Goal: Find specific page/section: Find specific page/section

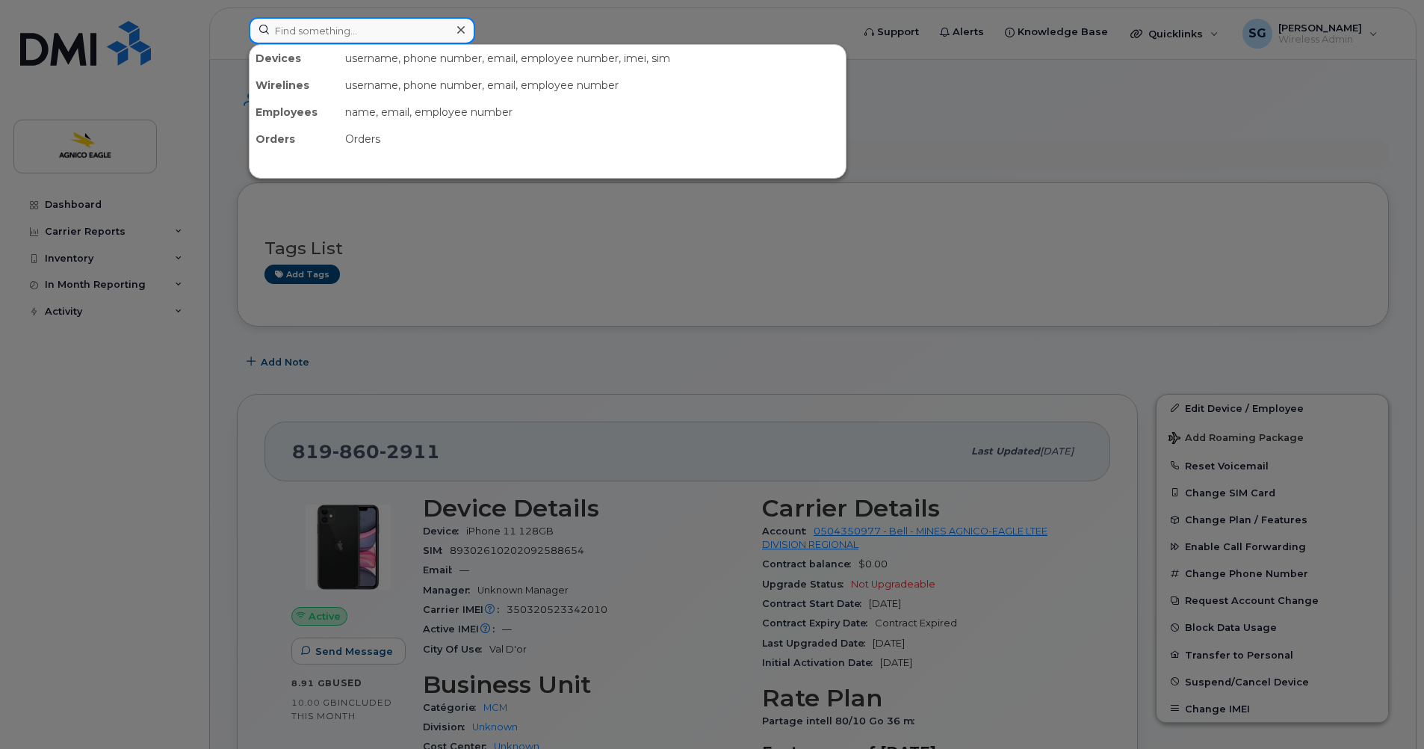
click at [465, 31] on div at bounding box center [362, 30] width 226 height 27
paste input "[PHONE_NUMBER]"
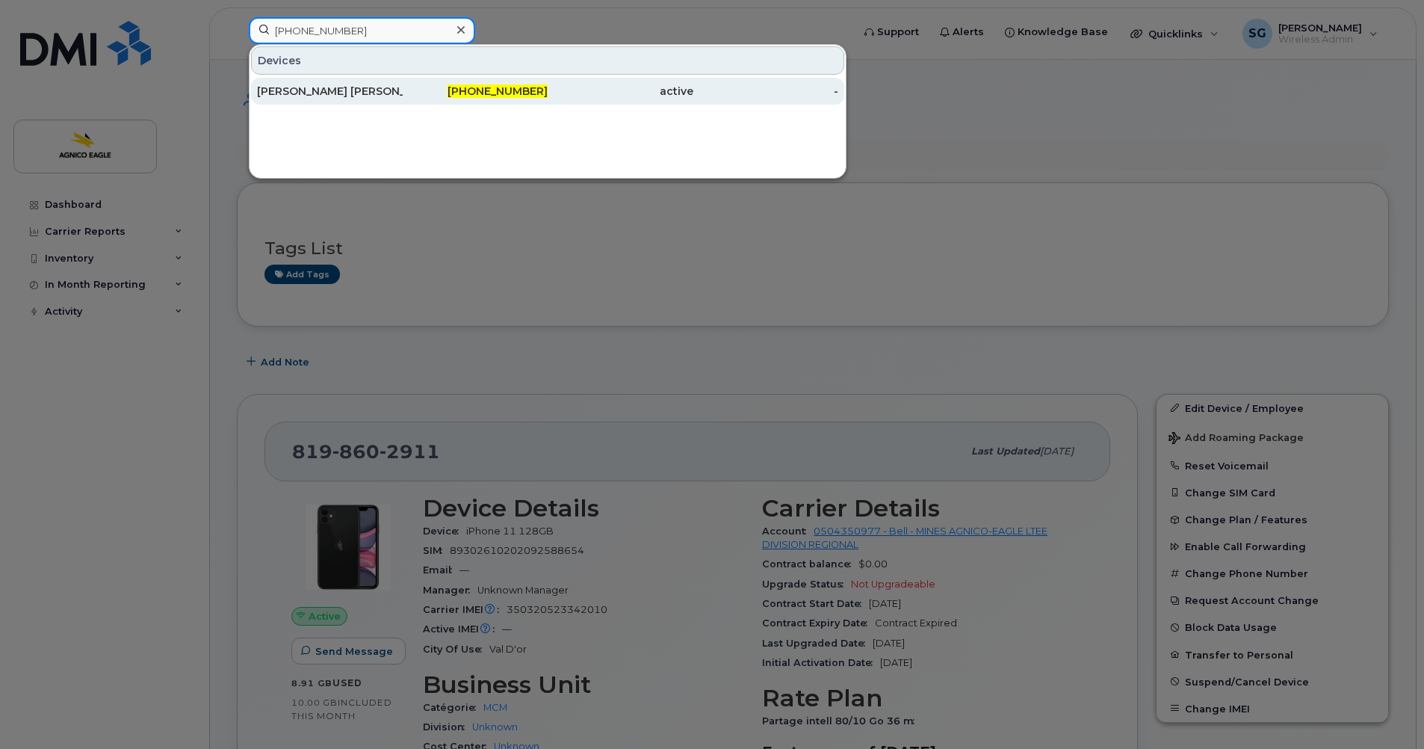
type input "[PHONE_NUMBER]"
click at [519, 87] on span "[PHONE_NUMBER]" at bounding box center [498, 90] width 100 height 13
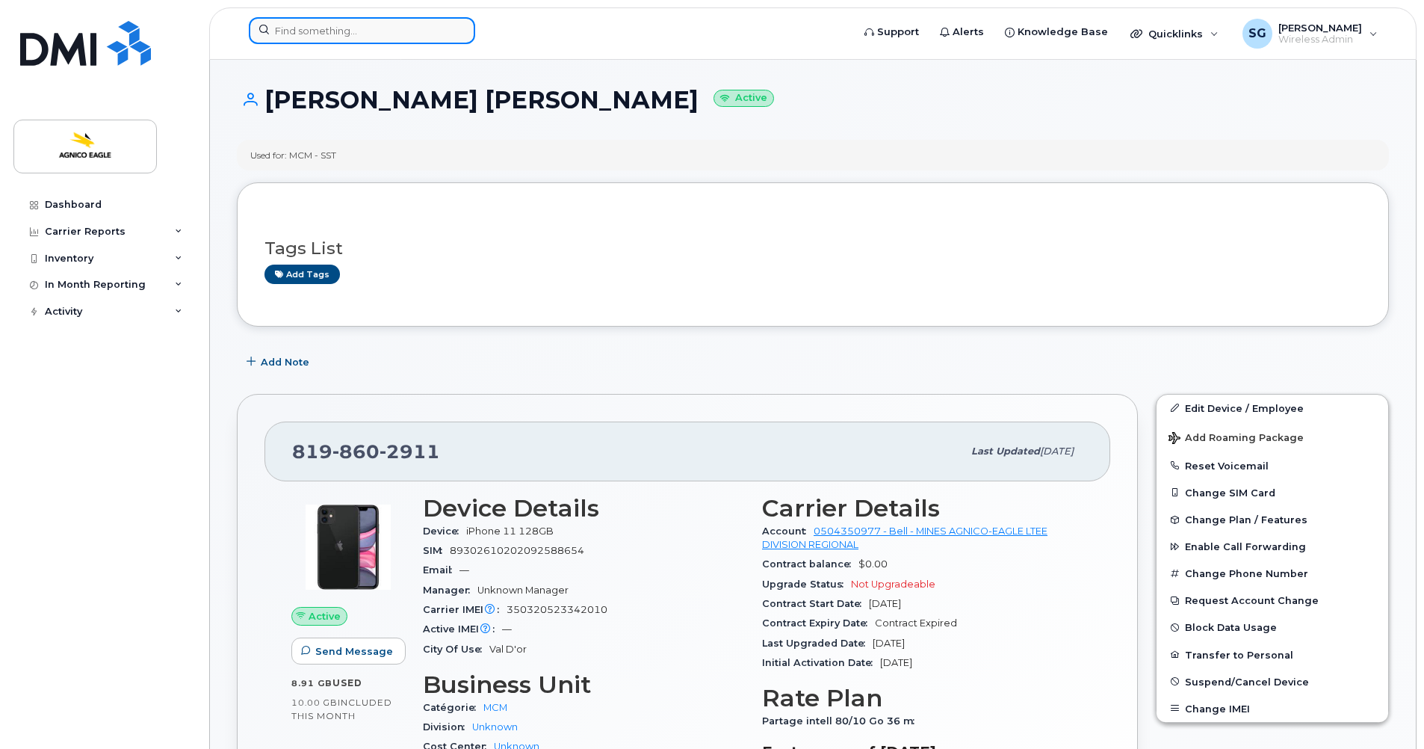
click at [343, 30] on input at bounding box center [362, 30] width 226 height 27
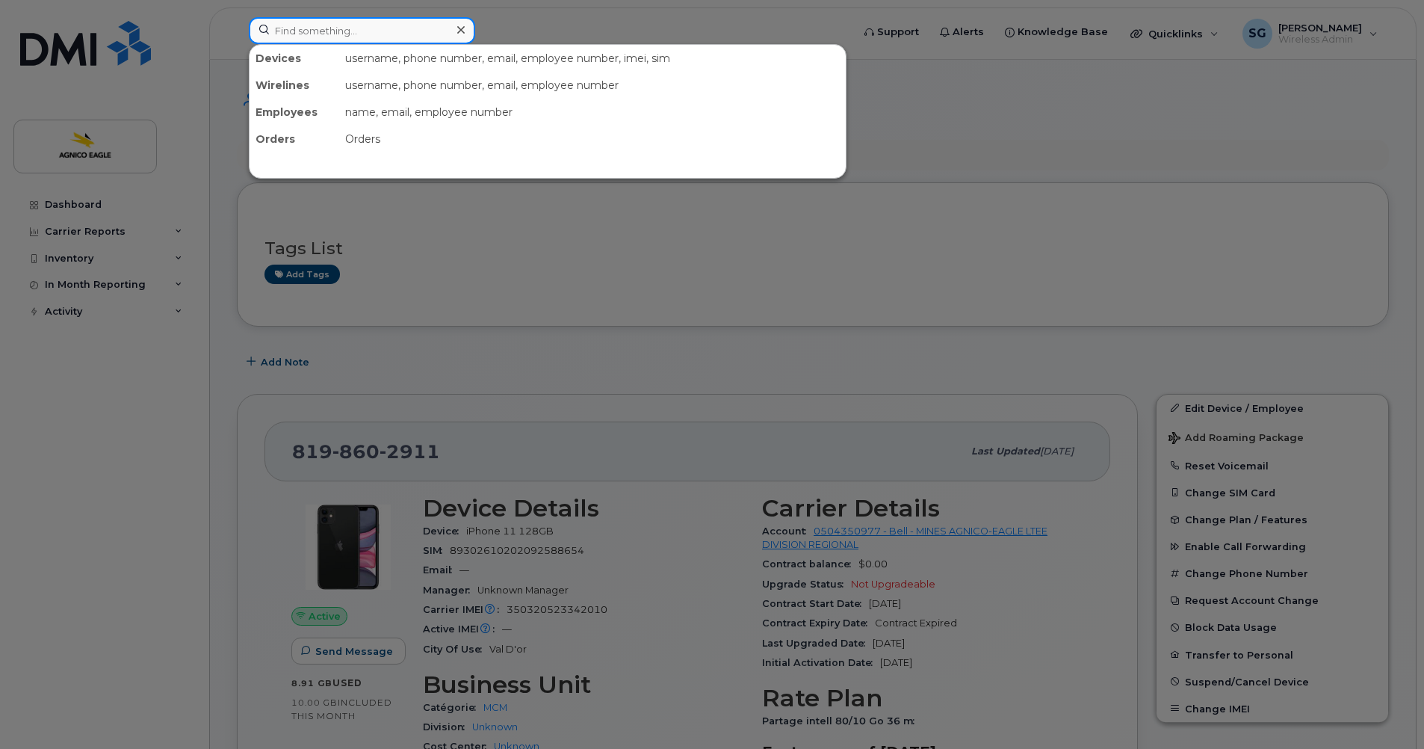
paste input "819-354-9947"
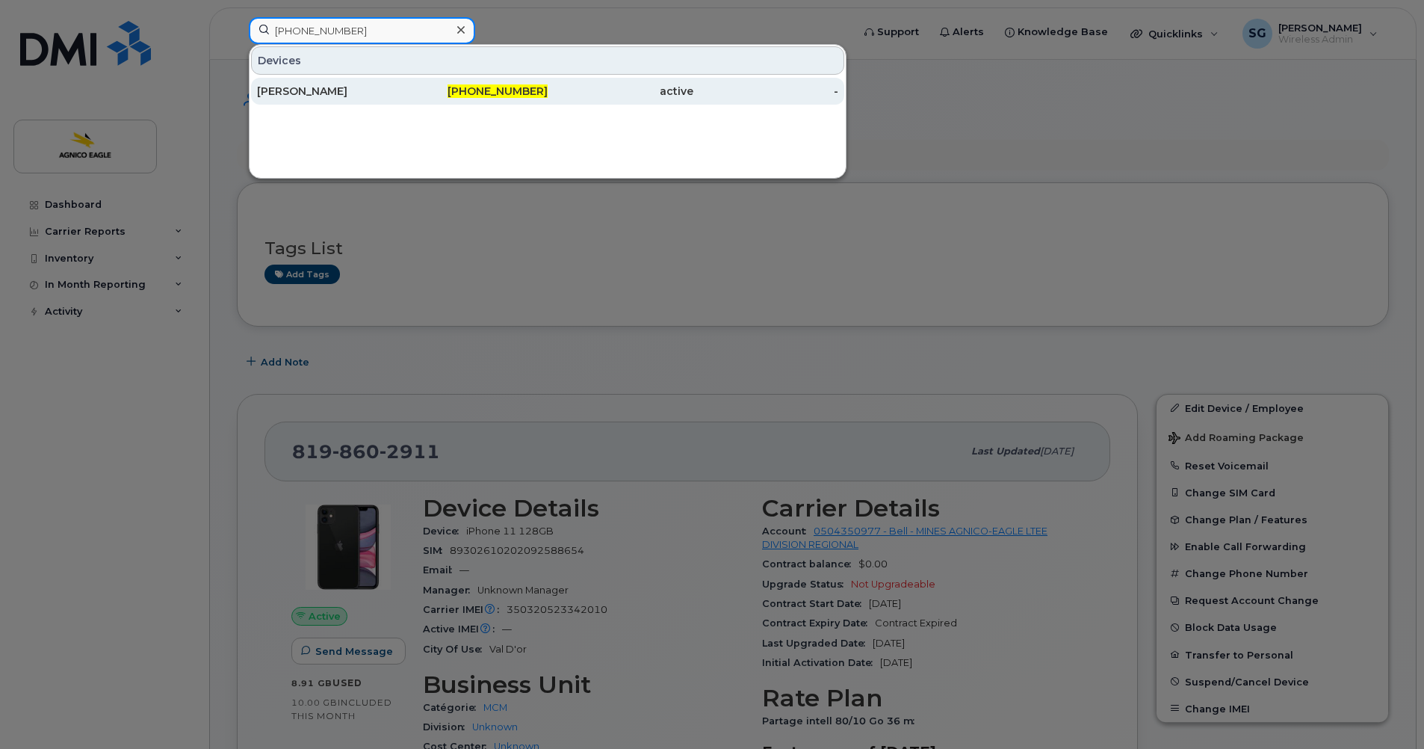
type input "819-354-9947"
click at [317, 85] on div "Vincent Joseph" at bounding box center [330, 91] width 146 height 15
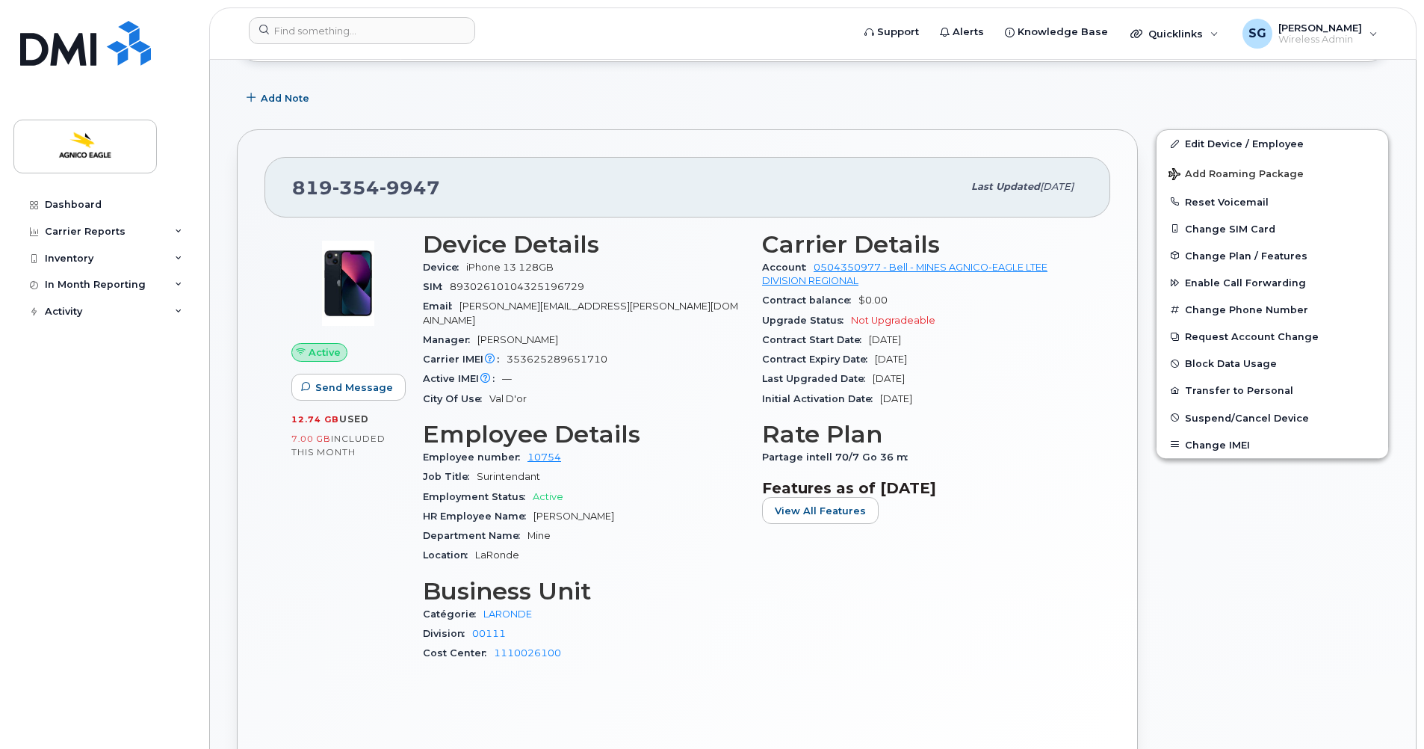
scroll to position [223, 0]
click at [436, 36] on input at bounding box center [362, 30] width 226 height 27
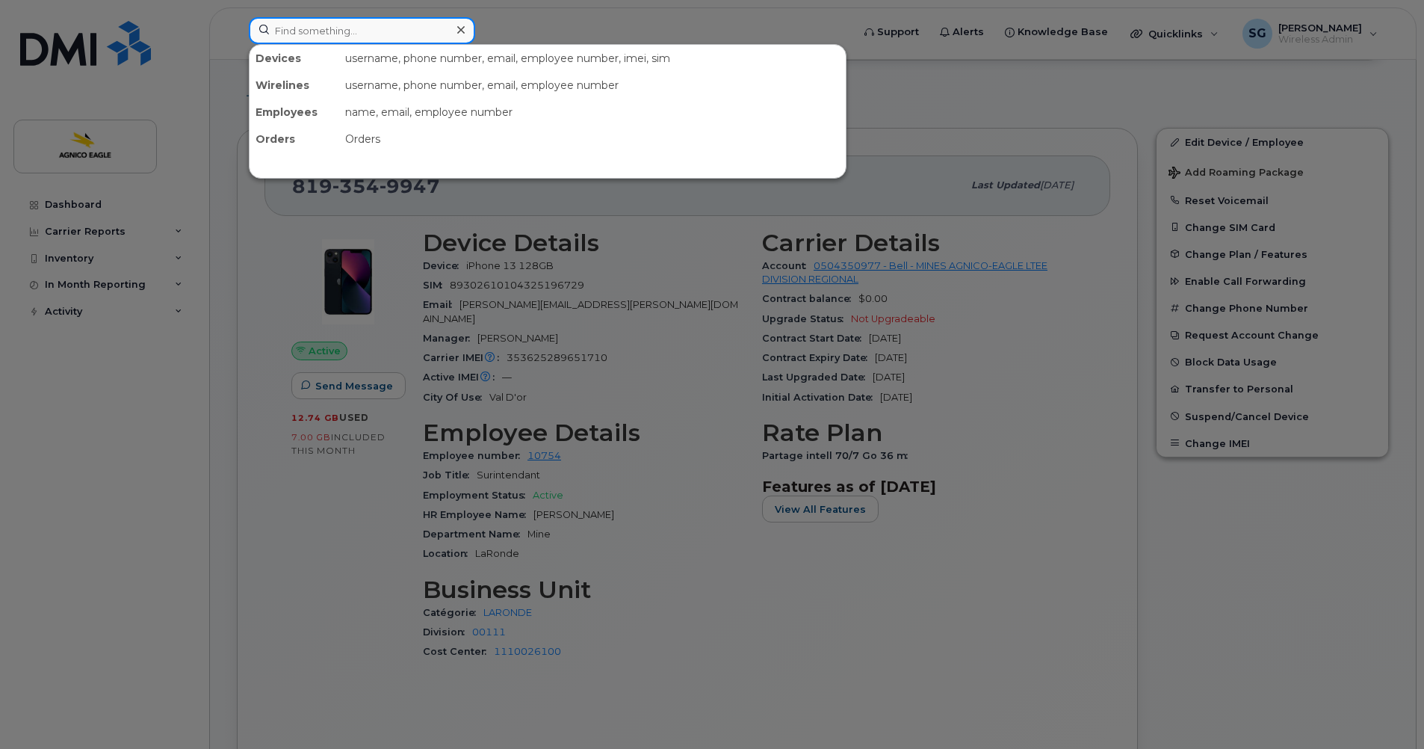
paste input "Richard Morel"
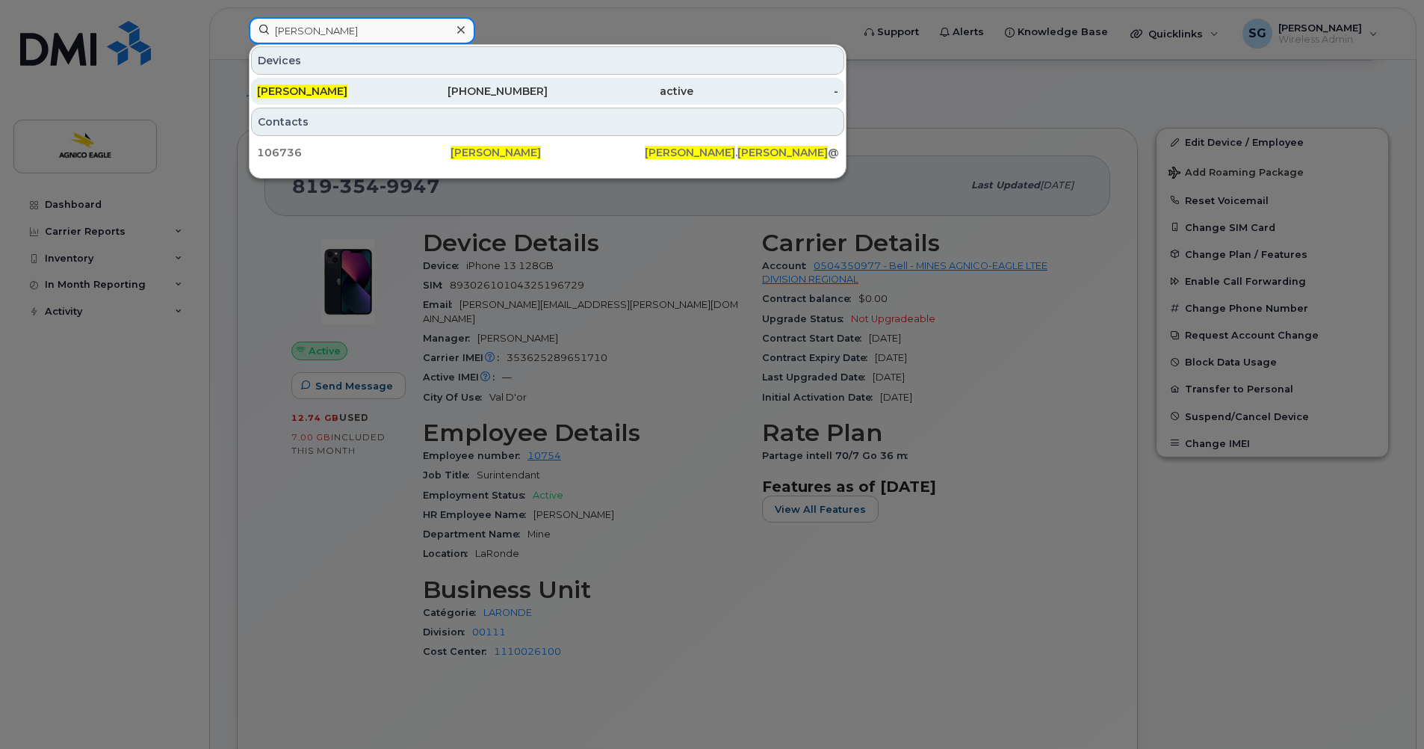
type input "Richard Morel"
click at [504, 85] on div "819-859-0750" at bounding box center [476, 91] width 146 height 15
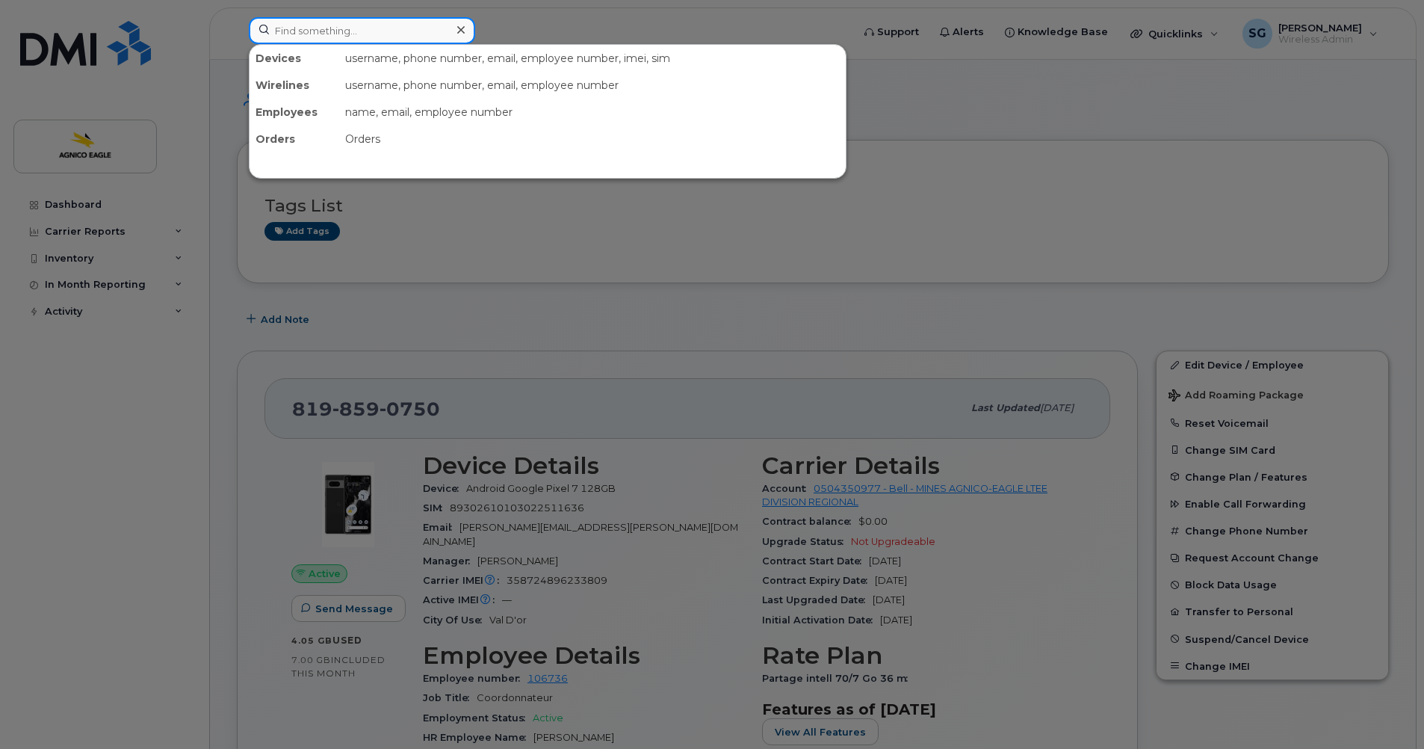
click at [315, 30] on input at bounding box center [362, 30] width 226 height 27
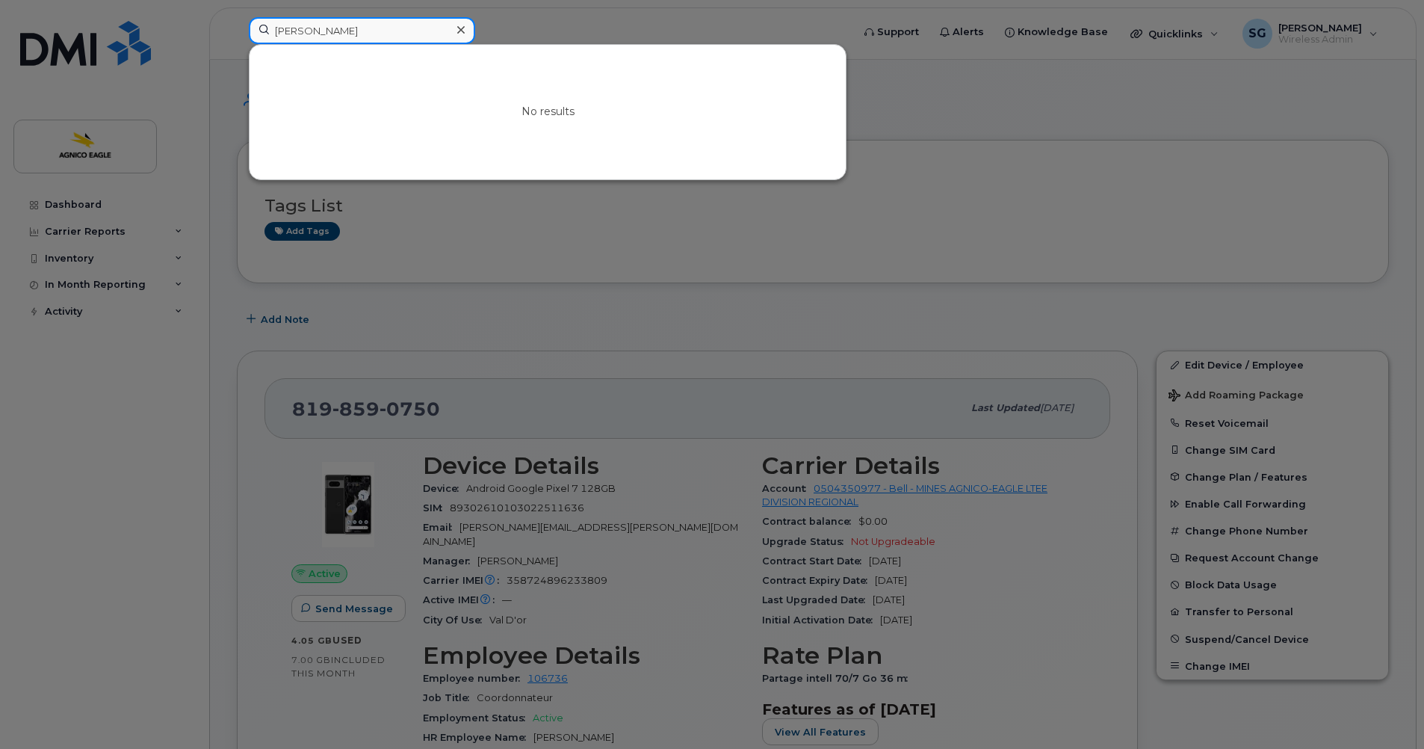
drag, startPoint x: 349, startPoint y: 29, endPoint x: 302, endPoint y: 31, distance: 47.1
click at [302, 31] on input "marc pepin" at bounding box center [362, 30] width 226 height 27
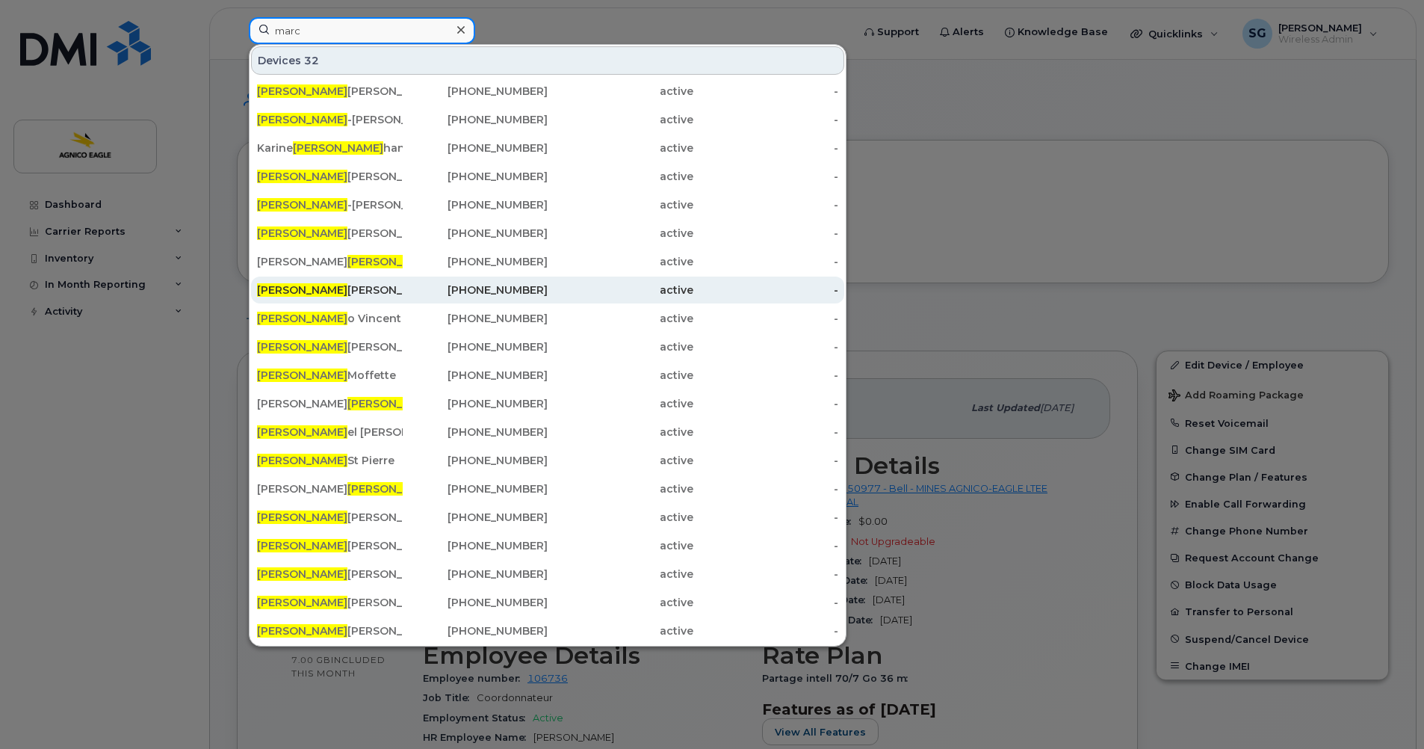
type input "marc"
click at [279, 295] on span "Marc" at bounding box center [302, 289] width 90 height 13
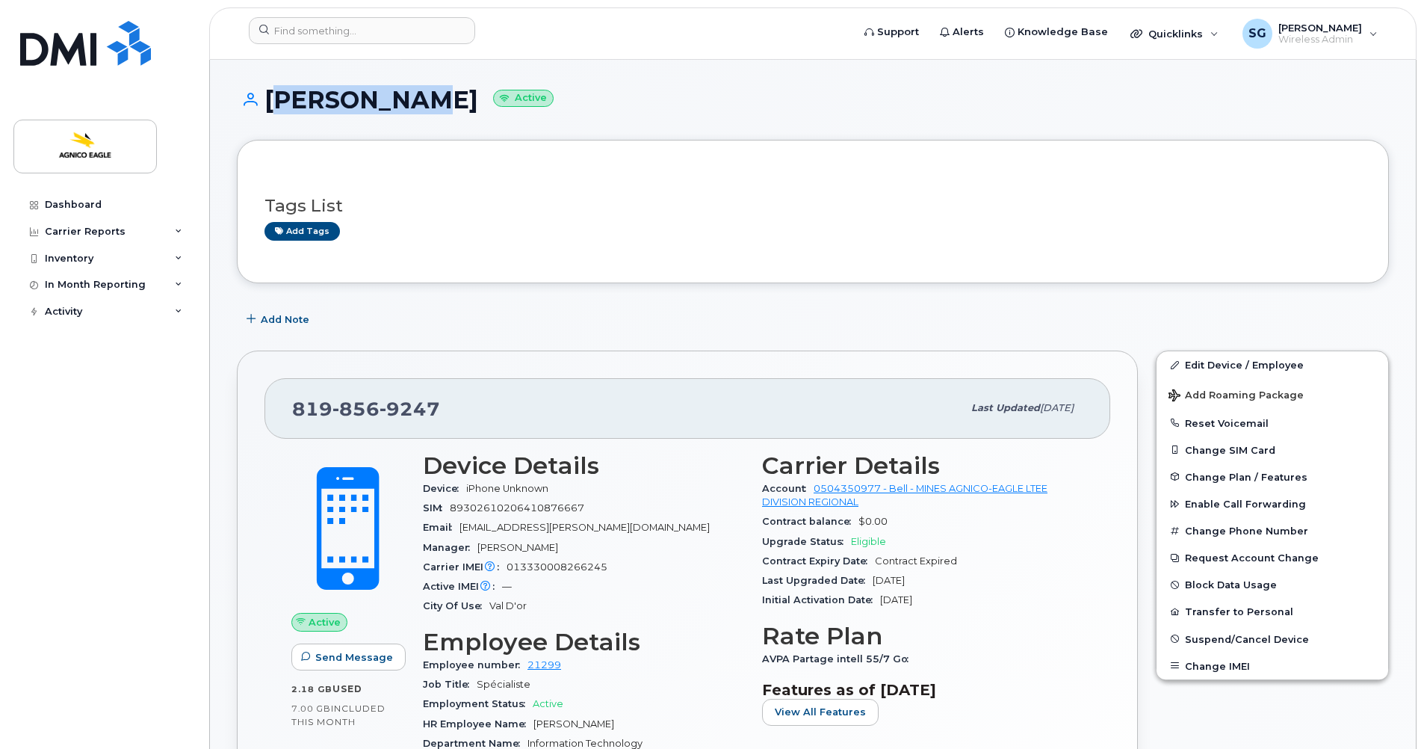
drag, startPoint x: 405, startPoint y: 102, endPoint x: 267, endPoint y: 105, distance: 137.5
click at [267, 105] on h1 "Marc Pépin Active" at bounding box center [813, 100] width 1152 height 26
copy h1 "Marc Pépin"
click at [444, 407] on div "819 856 9247" at bounding box center [627, 407] width 670 height 31
drag, startPoint x: 444, startPoint y: 407, endPoint x: 294, endPoint y: 411, distance: 150.2
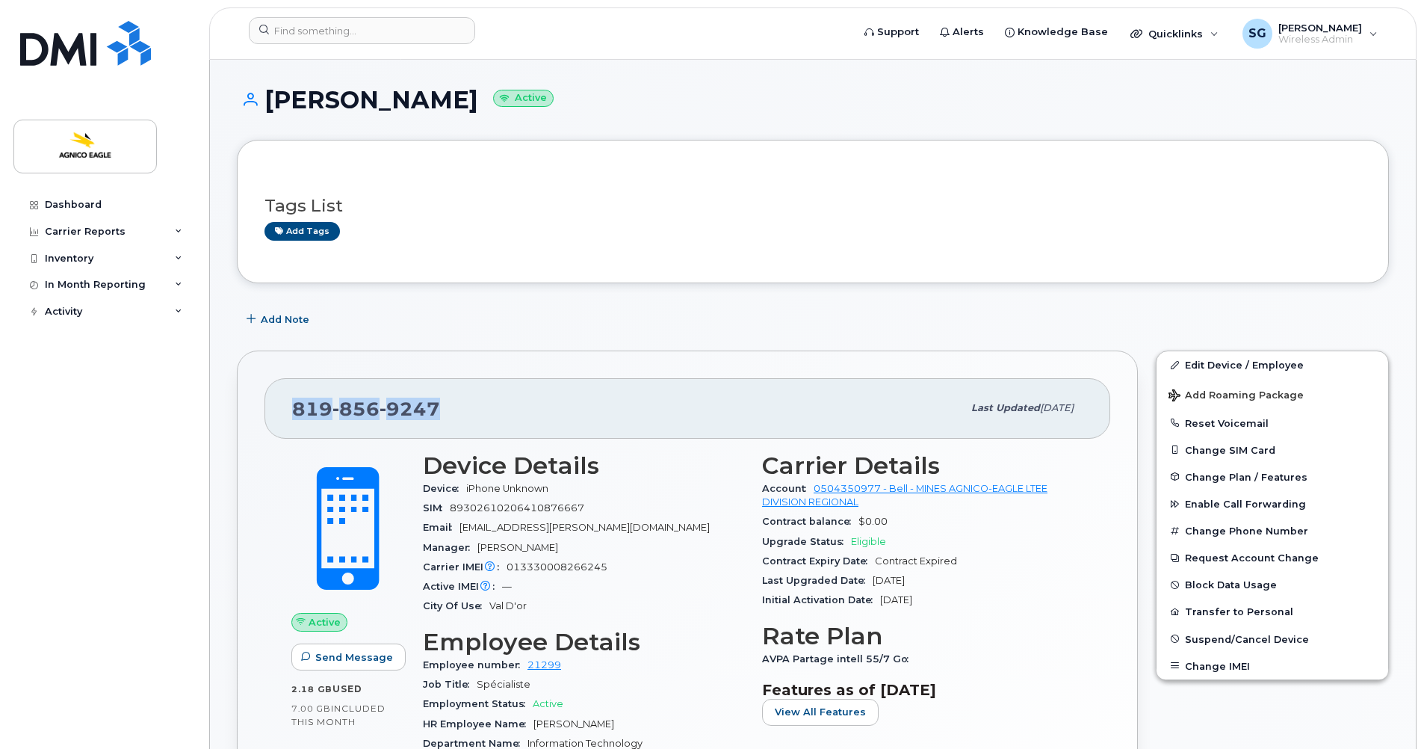
click at [294, 411] on div "819 856 9247" at bounding box center [627, 407] width 670 height 31
copy span "819 856 9247"
click at [123, 409] on div "Dashboard Carrier Reports Monthly Billing Roaming Reports Suspended Devices Sus…" at bounding box center [105, 458] width 185 height 535
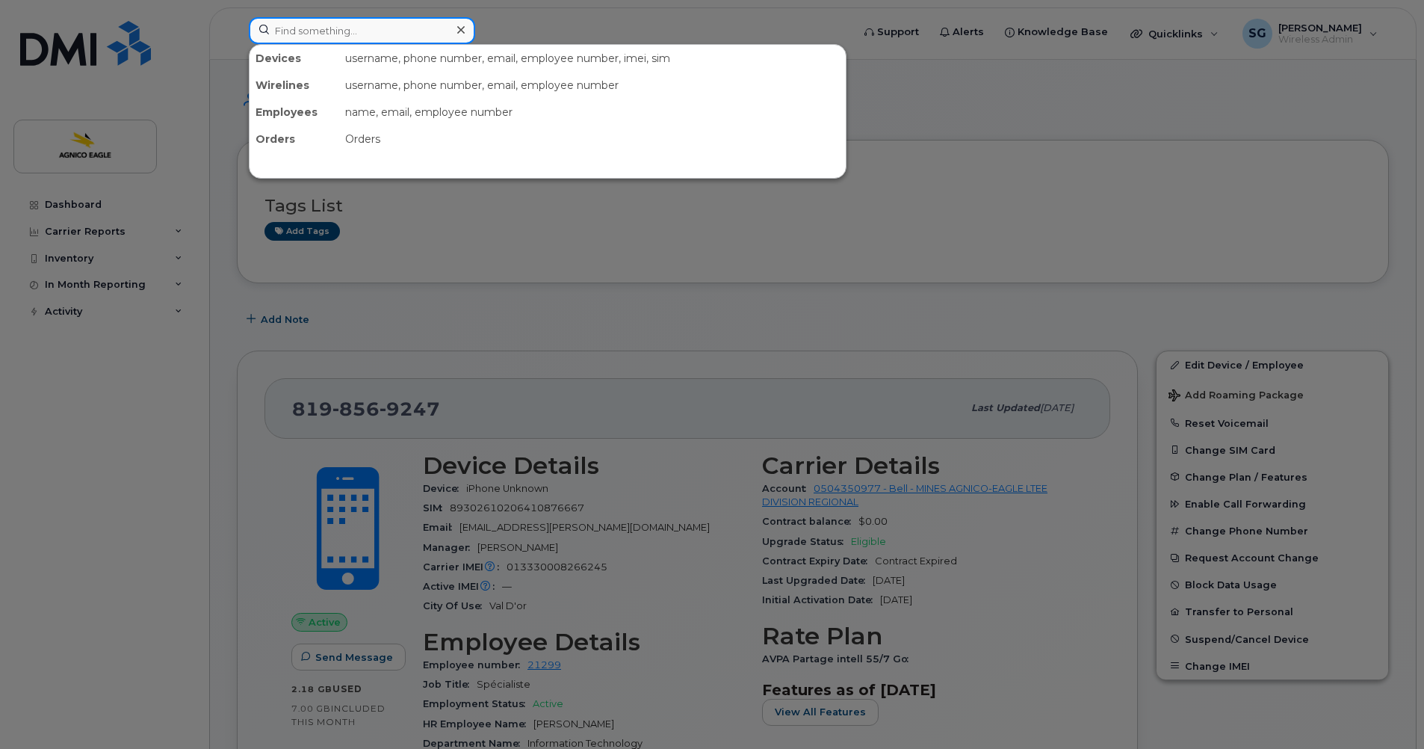
click at [384, 34] on input at bounding box center [362, 30] width 226 height 27
paste input "819-860-2911"
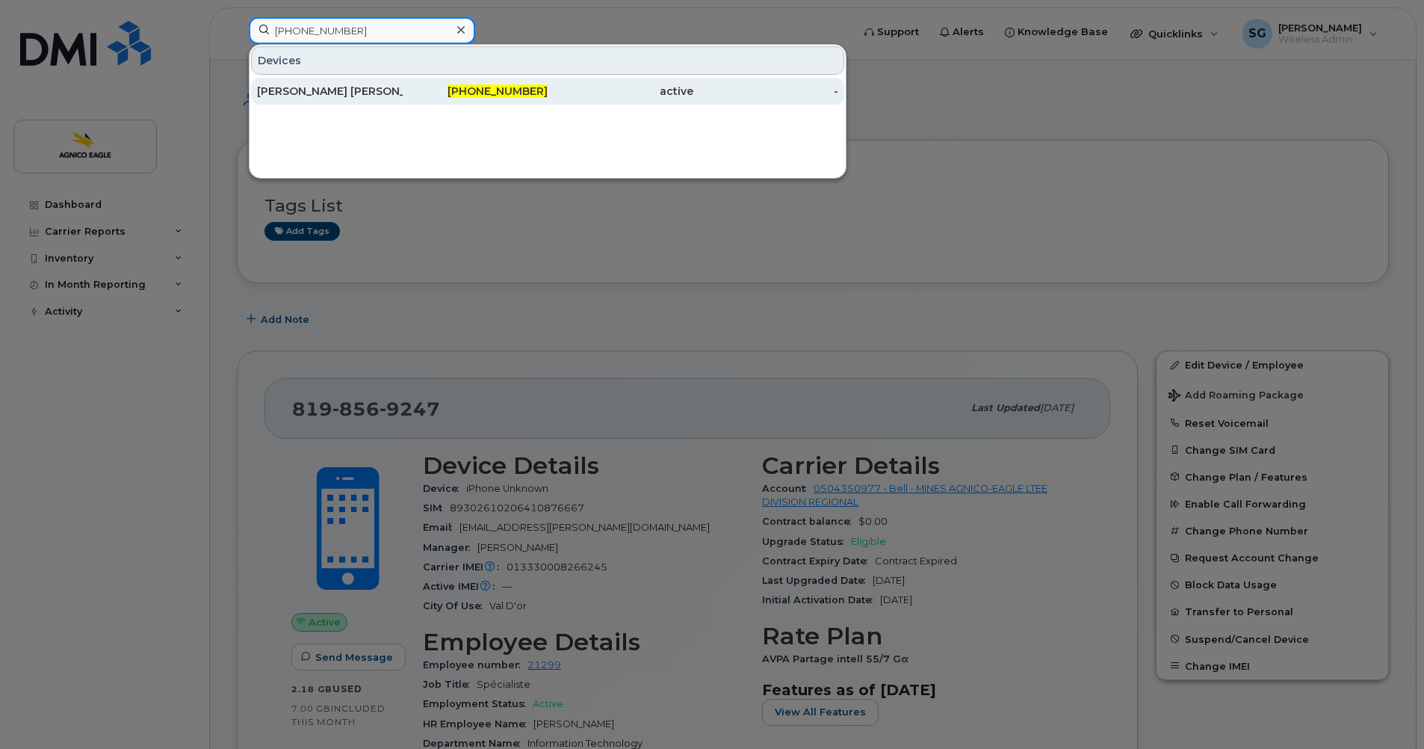
type input "819-860-2911"
click at [333, 90] on div "[PERSON_NAME] [PERSON_NAME]" at bounding box center [330, 91] width 146 height 15
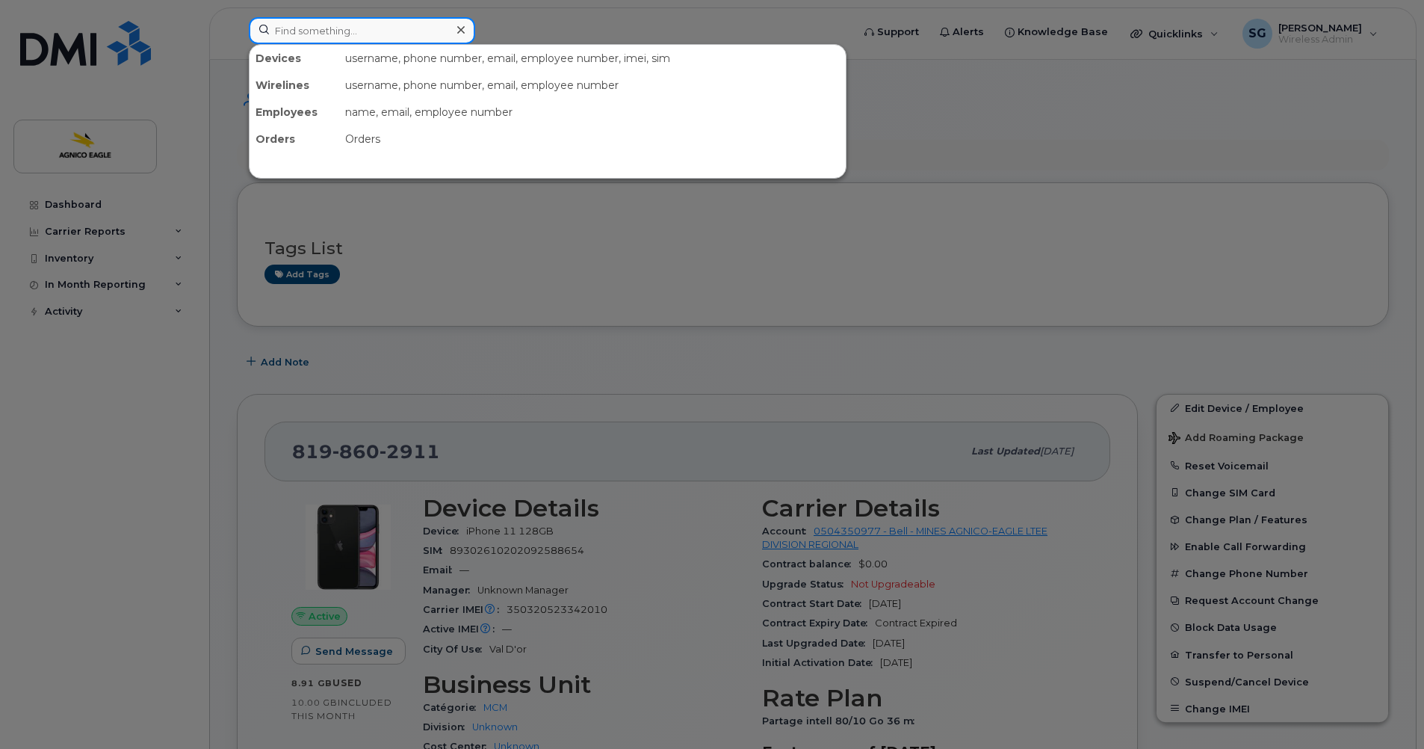
click at [351, 30] on input at bounding box center [362, 30] width 226 height 27
paste input "[PHONE_NUMBER]"
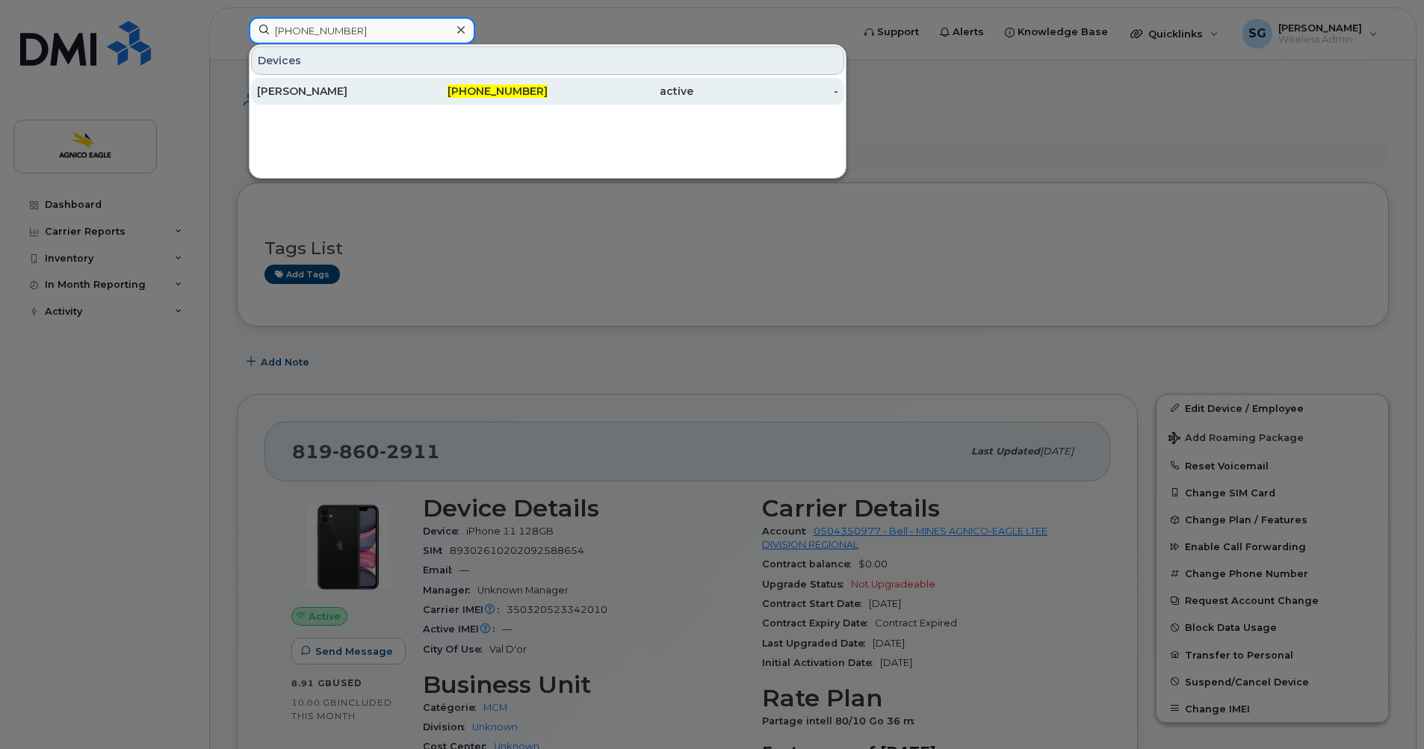
type input "[PHONE_NUMBER]"
click at [295, 91] on div "[PERSON_NAME]" at bounding box center [330, 91] width 146 height 15
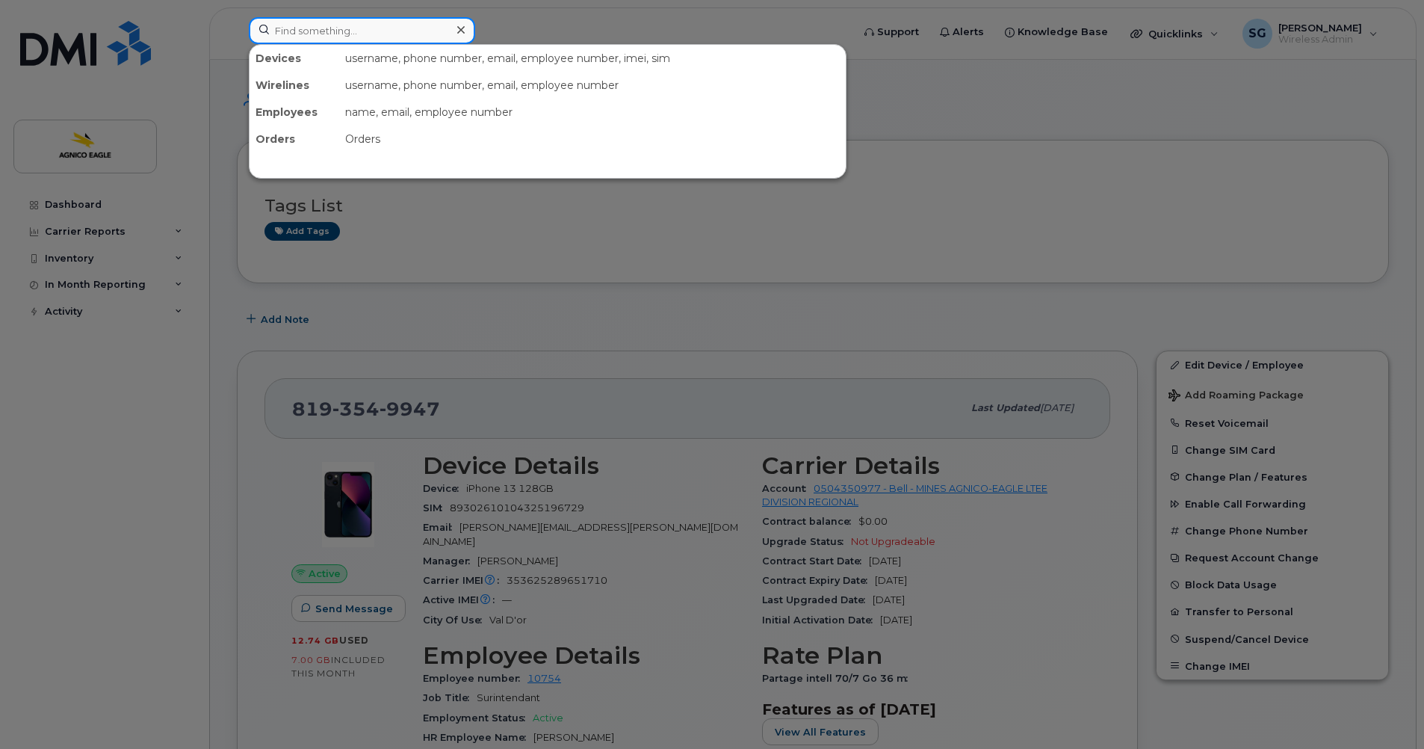
click at [403, 37] on input at bounding box center [362, 30] width 226 height 27
paste input "819-860-1320)"
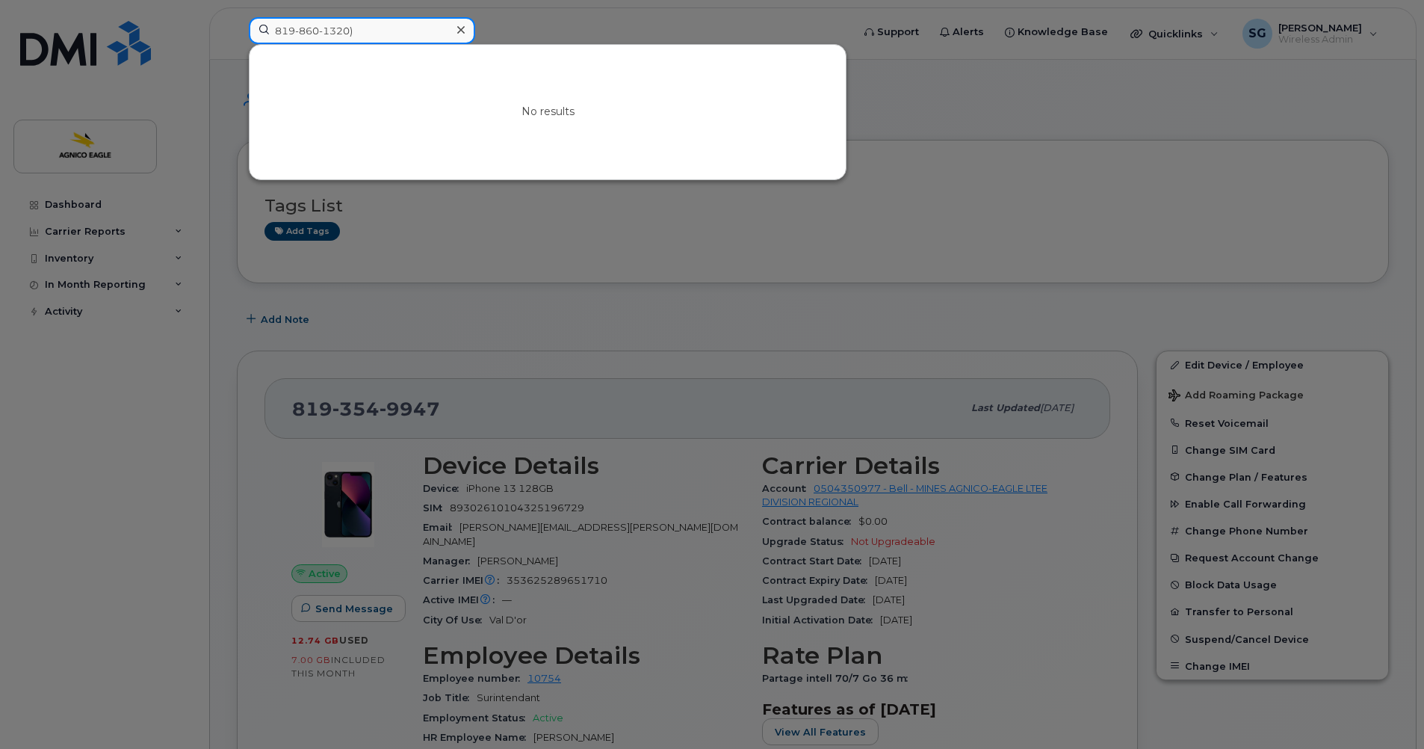
click at [273, 23] on input "819-860-1320)" at bounding box center [362, 30] width 226 height 27
type input "819-860-1320)"
click at [464, 31] on icon at bounding box center [460, 30] width 7 height 12
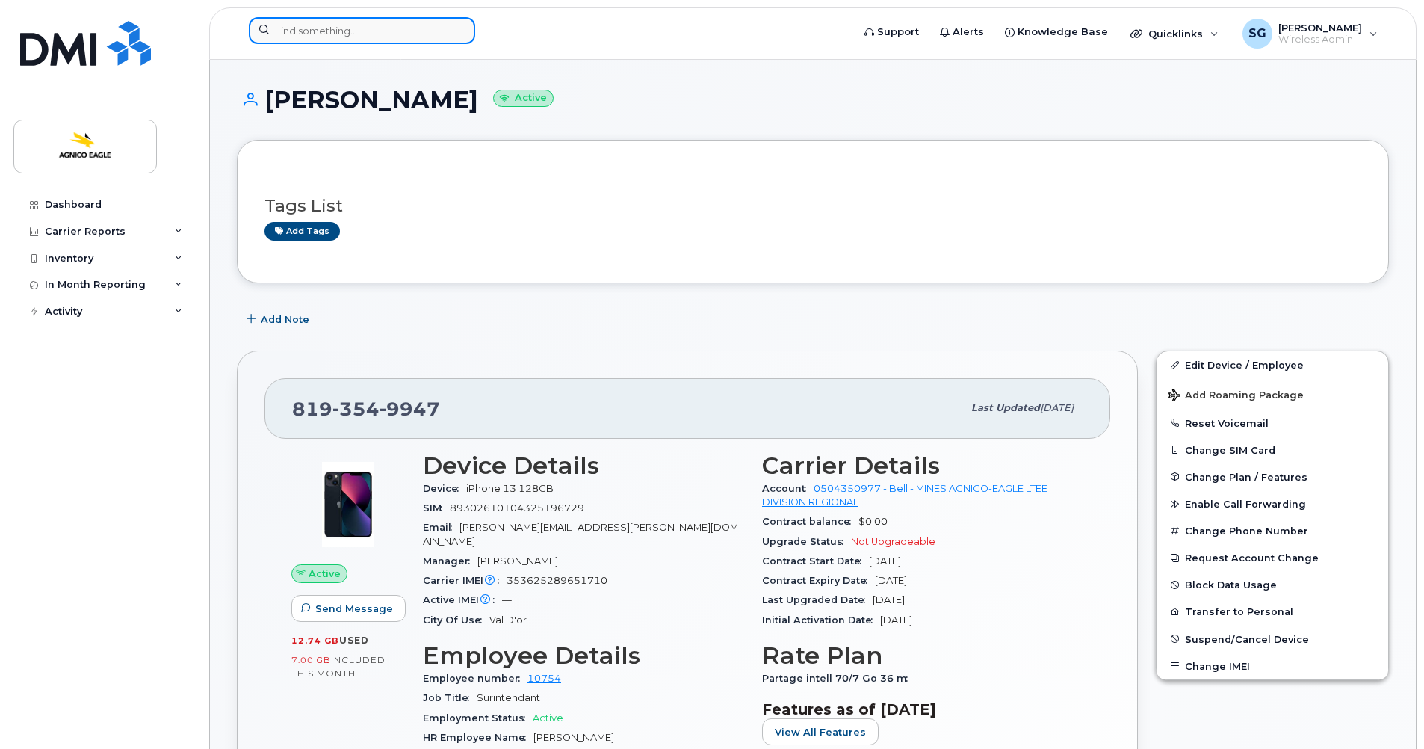
click at [438, 34] on input at bounding box center [362, 30] width 226 height 27
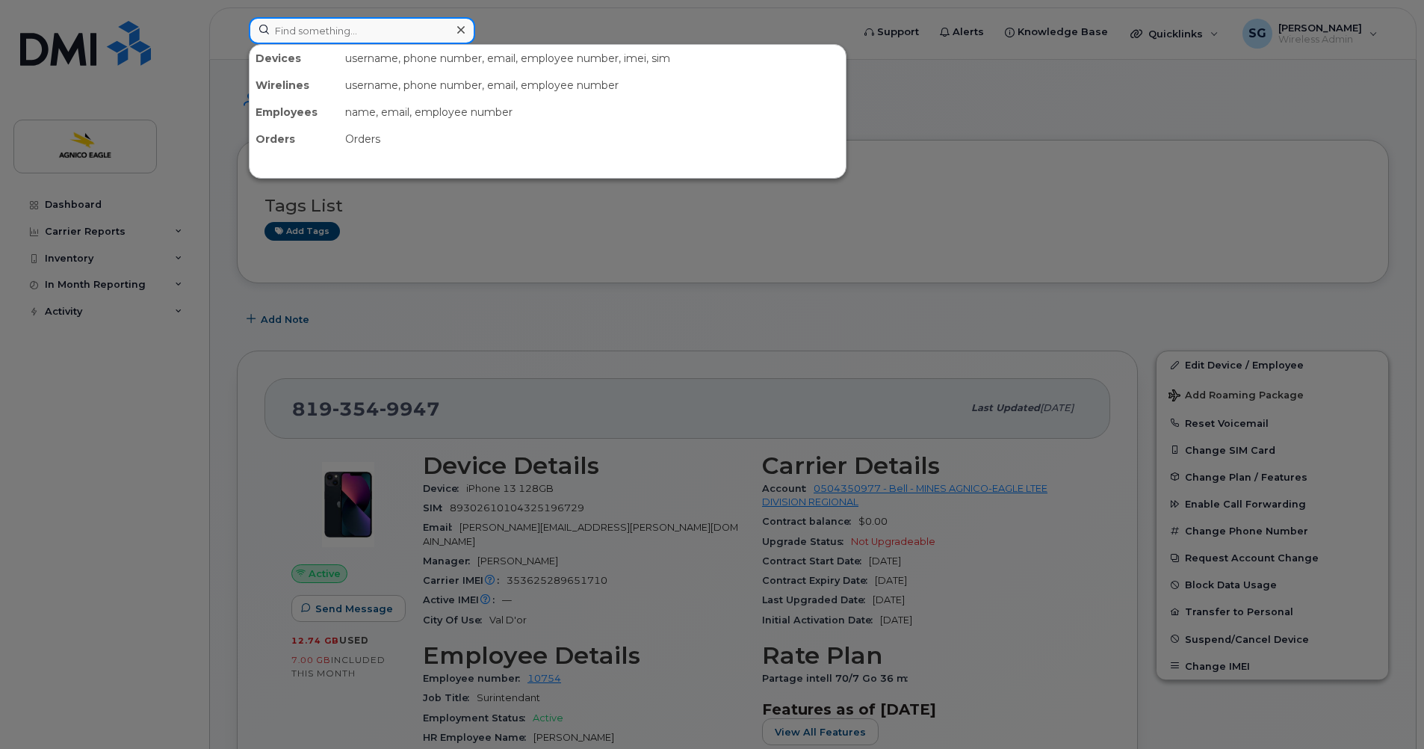
paste input "Jocelyn"
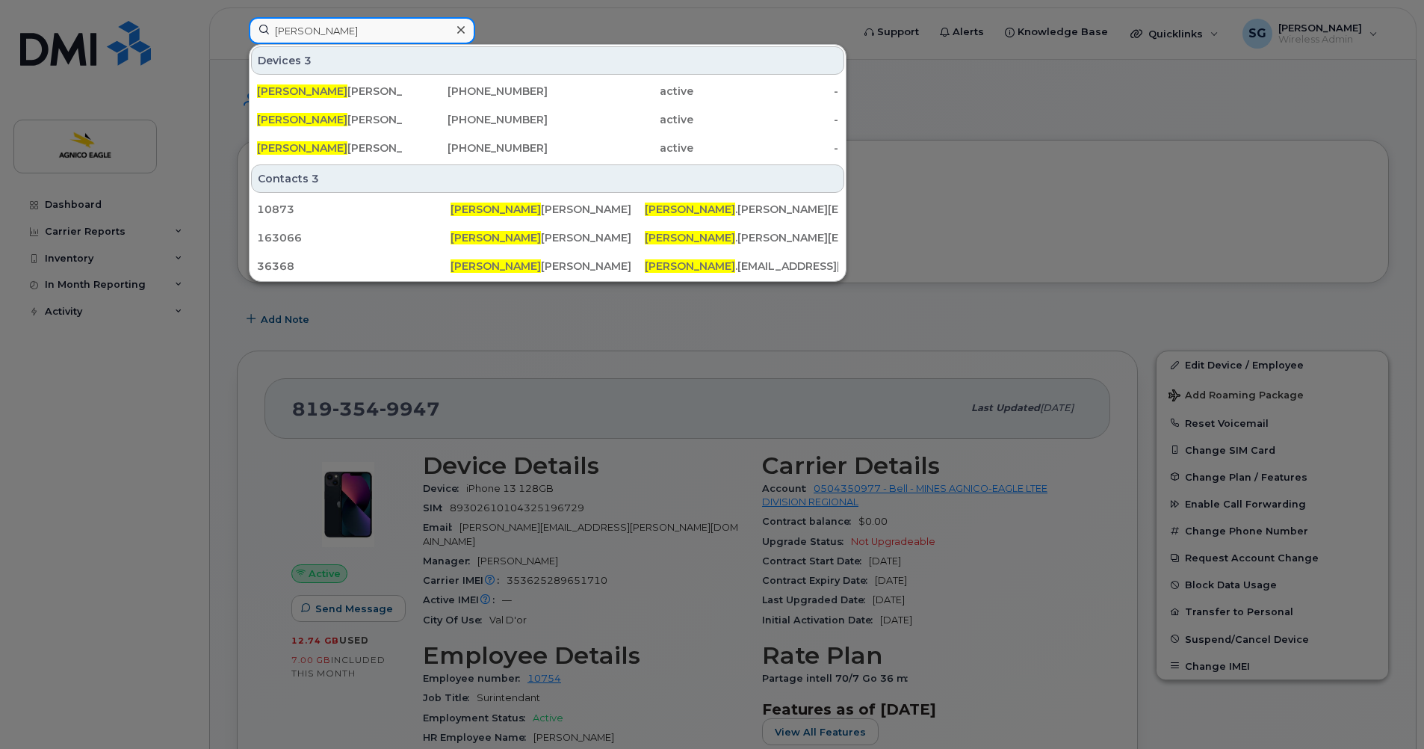
type input "Jocelyn"
click at [460, 34] on icon at bounding box center [460, 30] width 7 height 12
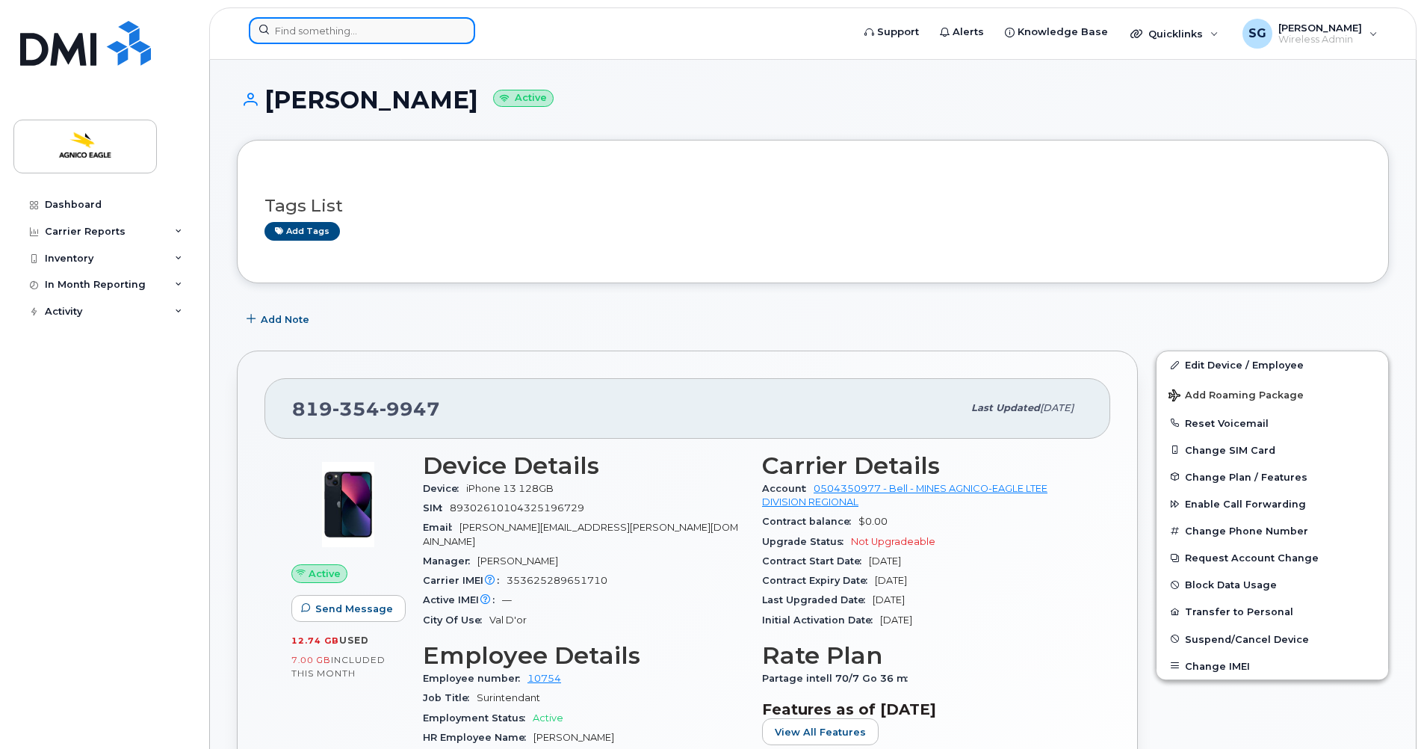
click at [451, 33] on div at bounding box center [362, 30] width 226 height 27
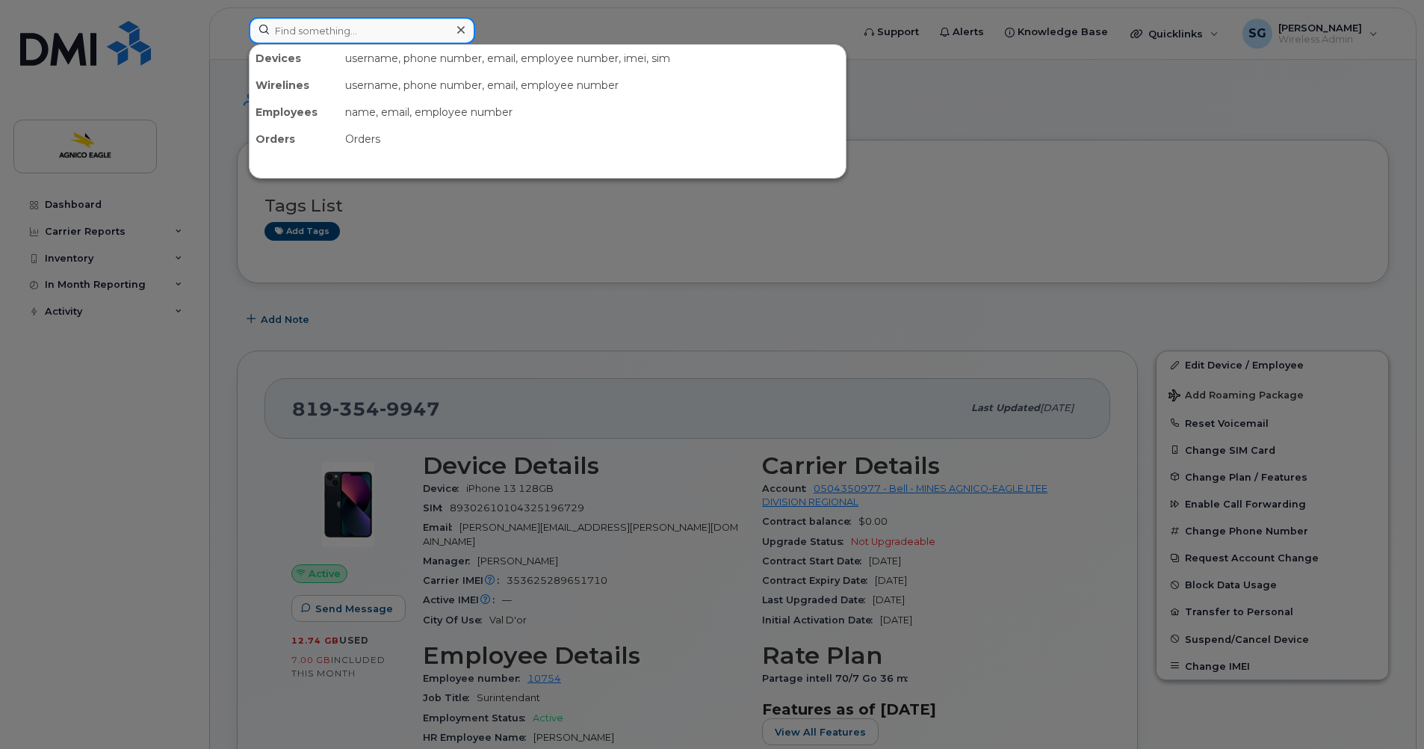
type input "v"
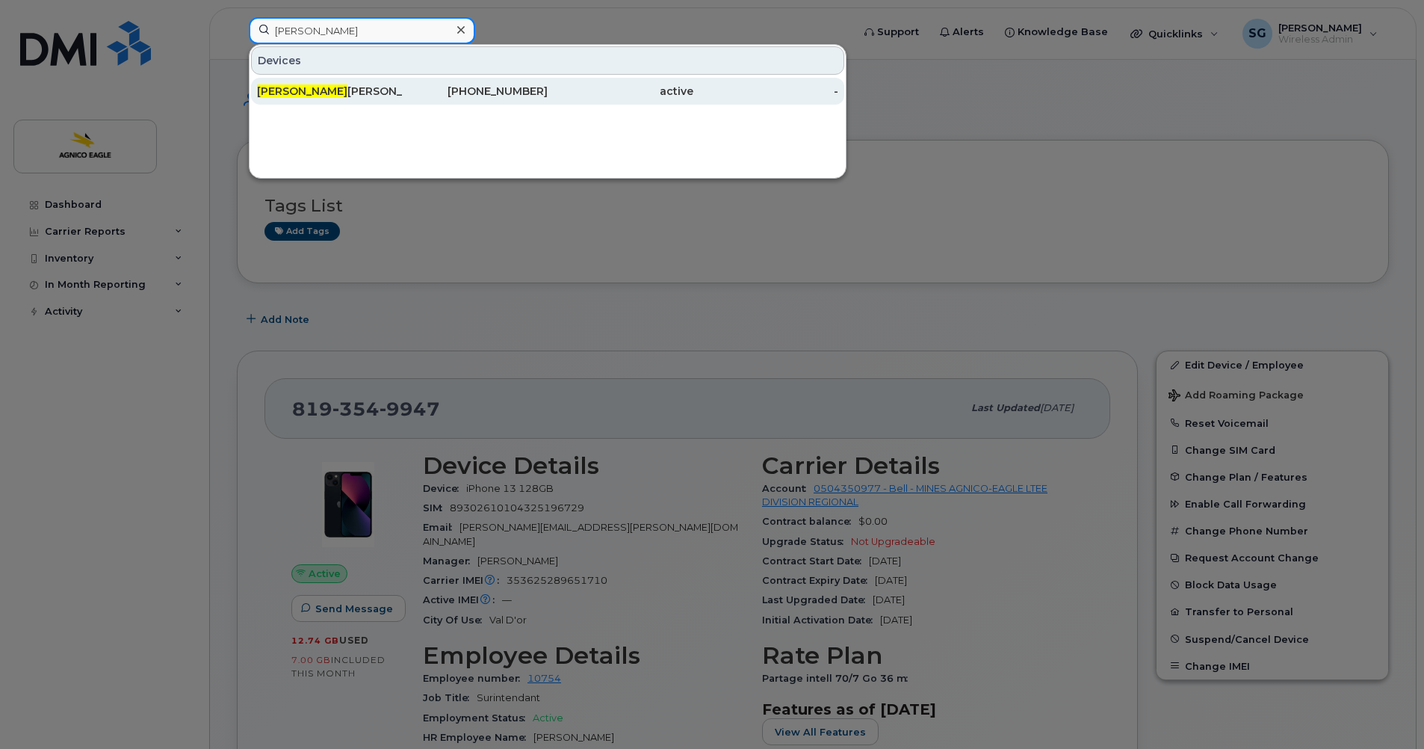
type input "cathie"
click at [296, 90] on div "Cathie Alain" at bounding box center [330, 91] width 146 height 15
